Goal: Entertainment & Leisure: Consume media (video, audio)

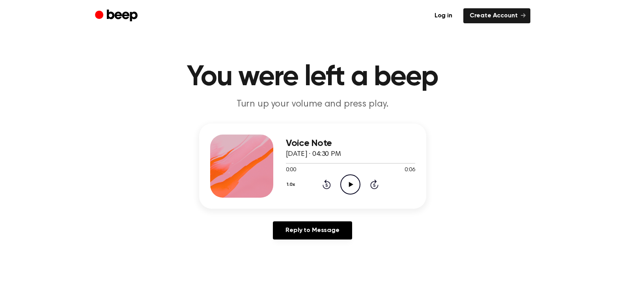
click at [350, 184] on icon at bounding box center [351, 184] width 4 height 5
click at [351, 183] on icon at bounding box center [351, 184] width 4 height 5
click at [354, 183] on icon "Play Audio" at bounding box center [350, 184] width 20 height 20
click at [345, 184] on icon "Play Audio" at bounding box center [350, 184] width 20 height 20
click at [350, 180] on icon "Play Audio" at bounding box center [350, 184] width 20 height 20
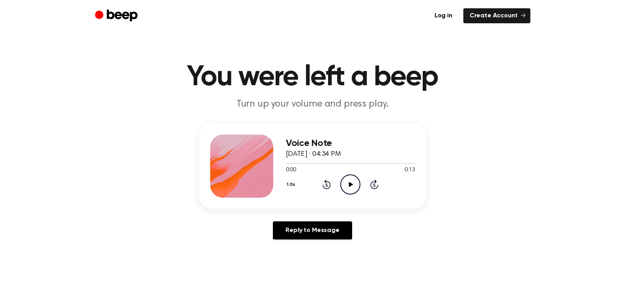
click at [347, 181] on icon "Play Audio" at bounding box center [350, 184] width 20 height 20
click at [349, 187] on icon "Play Audio" at bounding box center [350, 184] width 20 height 20
click at [347, 186] on icon "Play Audio" at bounding box center [350, 184] width 20 height 20
click at [347, 180] on icon "Play Audio" at bounding box center [350, 184] width 20 height 20
click at [345, 184] on icon "Play Audio" at bounding box center [350, 184] width 20 height 20
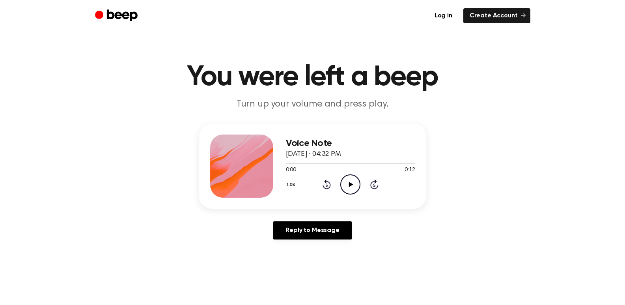
click at [345, 185] on icon "Play Audio" at bounding box center [350, 184] width 20 height 20
click at [353, 178] on icon "Play Audio" at bounding box center [350, 184] width 20 height 20
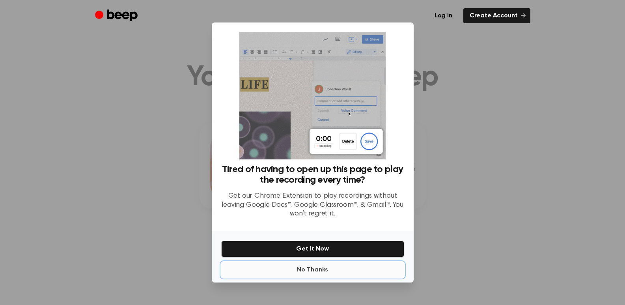
click at [325, 267] on button "No Thanks" at bounding box center [312, 270] width 183 height 16
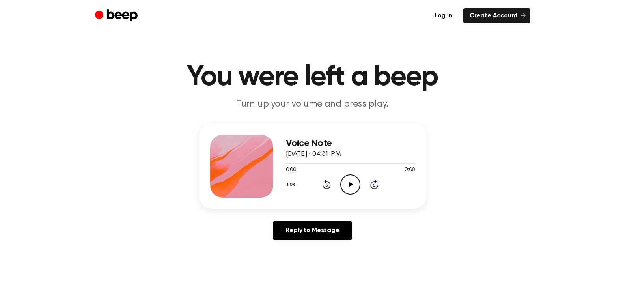
click at [351, 183] on icon at bounding box center [351, 184] width 4 height 5
click at [345, 184] on icon "Play Audio" at bounding box center [350, 184] width 20 height 20
click at [347, 179] on icon "Play Audio" at bounding box center [350, 184] width 20 height 20
click at [349, 182] on icon at bounding box center [351, 184] width 4 height 5
click at [355, 179] on icon "Play Audio" at bounding box center [350, 184] width 20 height 20
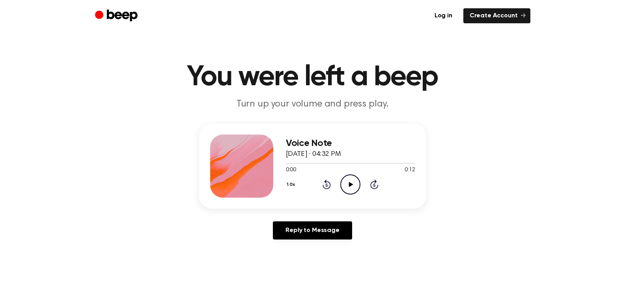
click at [345, 186] on icon "Play Audio" at bounding box center [350, 184] width 20 height 20
click at [347, 180] on icon "Play Audio" at bounding box center [350, 184] width 20 height 20
click at [354, 183] on icon "Play Audio" at bounding box center [350, 184] width 20 height 20
click at [355, 188] on icon "Play Audio" at bounding box center [350, 184] width 20 height 20
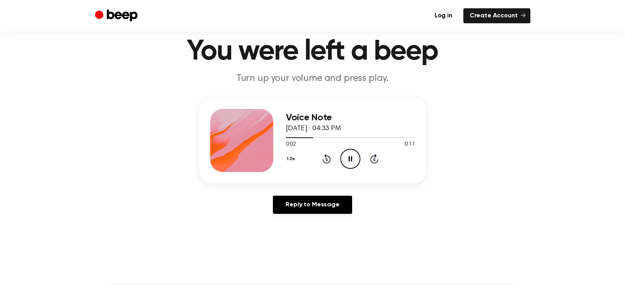
scroll to position [39, 0]
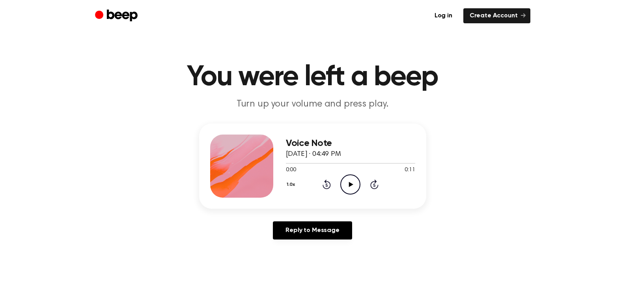
click at [353, 187] on icon "Play Audio" at bounding box center [350, 184] width 20 height 20
click at [351, 186] on icon "Play Audio" at bounding box center [350, 184] width 20 height 20
click at [348, 189] on icon "Play Audio" at bounding box center [350, 184] width 20 height 20
click at [353, 185] on icon "Play Audio" at bounding box center [350, 184] width 20 height 20
click at [349, 181] on icon "Play Audio" at bounding box center [350, 184] width 20 height 20
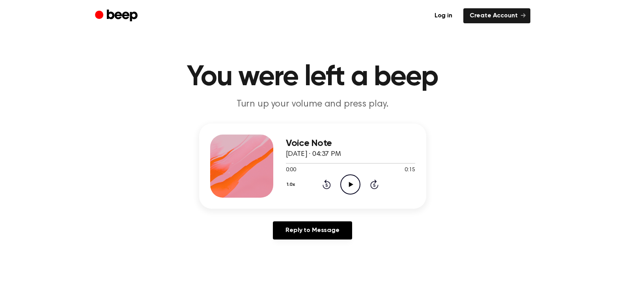
click at [344, 179] on icon "Play Audio" at bounding box center [350, 184] width 20 height 20
click at [351, 183] on icon at bounding box center [351, 184] width 4 height 5
click at [347, 182] on icon "Play Audio" at bounding box center [350, 184] width 20 height 20
click at [347, 187] on icon "Play Audio" at bounding box center [350, 184] width 20 height 20
click at [344, 188] on icon "Play Audio" at bounding box center [350, 184] width 20 height 20
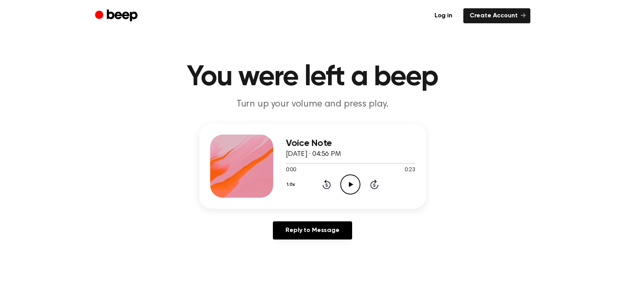
click at [346, 186] on icon "Play Audio" at bounding box center [350, 184] width 20 height 20
click at [353, 185] on icon "Play Audio" at bounding box center [350, 184] width 20 height 20
click at [349, 188] on icon "Play Audio" at bounding box center [350, 184] width 20 height 20
click at [354, 188] on icon "Play Audio" at bounding box center [350, 184] width 20 height 20
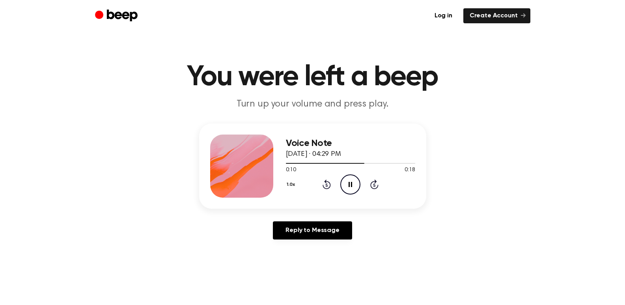
click at [354, 188] on icon "Pause Audio" at bounding box center [350, 184] width 20 height 20
click at [348, 183] on icon "Play Audio" at bounding box center [350, 184] width 20 height 20
click at [325, 181] on icon at bounding box center [327, 183] width 8 height 9
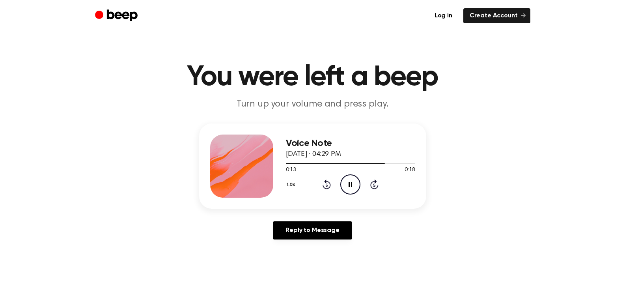
click at [328, 185] on icon "Rewind 5 seconds" at bounding box center [326, 184] width 9 height 10
click at [349, 183] on icon at bounding box center [351, 184] width 4 height 5
click at [350, 188] on icon "Play Audio" at bounding box center [350, 184] width 20 height 20
click at [351, 185] on icon at bounding box center [351, 184] width 4 height 5
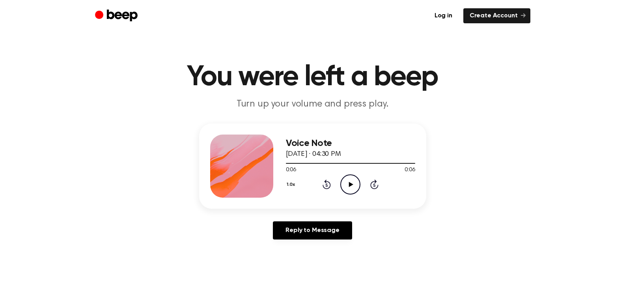
click at [351, 185] on icon at bounding box center [351, 184] width 4 height 5
click at [356, 183] on icon "Play Audio" at bounding box center [350, 184] width 20 height 20
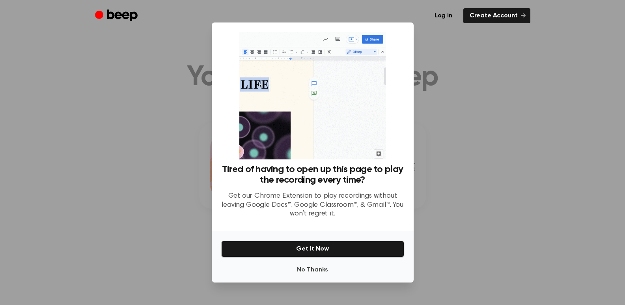
click at [312, 208] on p "Get our Chrome Extension to play recordings without leaving Google Docs™, Googl…" at bounding box center [312, 205] width 183 height 27
click at [313, 272] on button "No Thanks" at bounding box center [312, 270] width 183 height 16
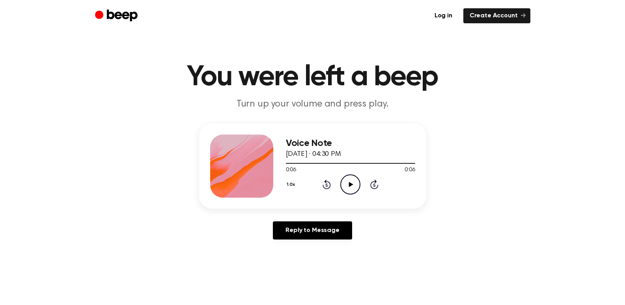
click at [349, 186] on icon at bounding box center [351, 184] width 4 height 5
click at [351, 186] on icon "Play Audio" at bounding box center [350, 184] width 20 height 20
click at [356, 188] on icon "Play Audio" at bounding box center [350, 184] width 20 height 20
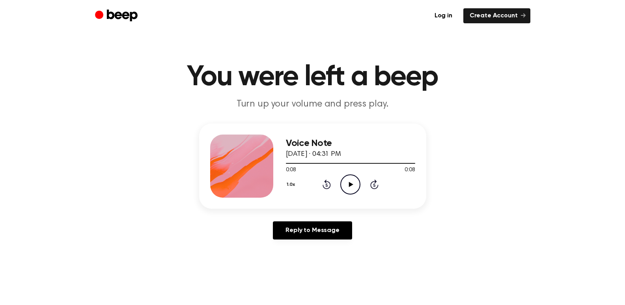
click at [354, 185] on icon "Play Audio" at bounding box center [350, 184] width 20 height 20
click at [350, 186] on icon "Play Audio" at bounding box center [350, 184] width 20 height 20
click at [346, 190] on icon "Pause Audio" at bounding box center [350, 184] width 20 height 20
click at [354, 181] on icon "Play Audio" at bounding box center [350, 184] width 20 height 20
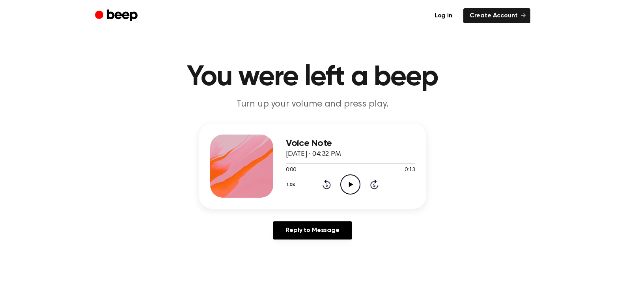
click at [347, 181] on icon "Play Audio" at bounding box center [350, 184] width 20 height 20
click at [347, 181] on icon "Pause Audio" at bounding box center [350, 184] width 20 height 20
click at [347, 181] on icon "Play Audio" at bounding box center [350, 184] width 20 height 20
click at [345, 185] on icon "Play Audio" at bounding box center [350, 184] width 20 height 20
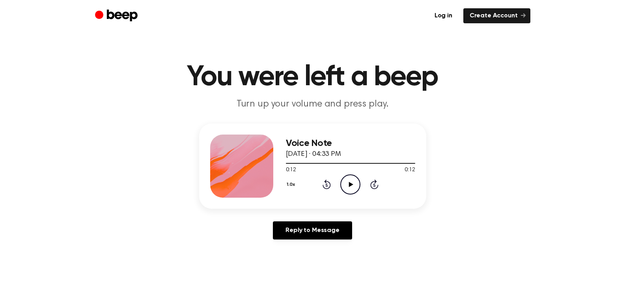
click at [345, 185] on icon "Play Audio" at bounding box center [350, 184] width 20 height 20
click at [354, 186] on icon "Play Audio" at bounding box center [350, 184] width 20 height 20
click at [333, 187] on div "1.0x Rewind 5 seconds Pause Audio Skip 5 seconds" at bounding box center [350, 184] width 129 height 20
click at [325, 187] on icon at bounding box center [327, 183] width 8 height 9
click at [351, 187] on icon "Play Audio" at bounding box center [350, 184] width 20 height 20
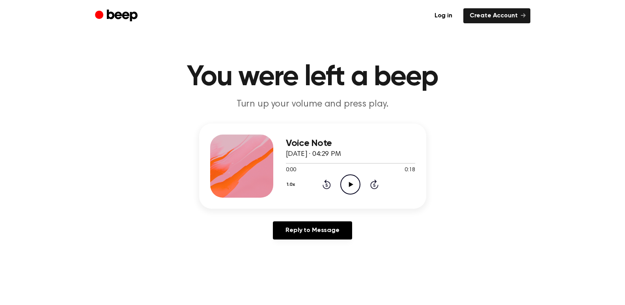
click at [353, 190] on icon "Play Audio" at bounding box center [350, 184] width 20 height 20
click at [353, 190] on icon "Pause Audio" at bounding box center [350, 184] width 20 height 20
click at [331, 185] on div "1.0x Rewind 5 seconds Play Audio Skip 5 seconds" at bounding box center [350, 184] width 129 height 20
click at [328, 185] on icon "Rewind 5 seconds" at bounding box center [326, 184] width 9 height 10
click at [355, 186] on icon "Play Audio" at bounding box center [350, 184] width 20 height 20
